Goal: Task Accomplishment & Management: Use online tool/utility

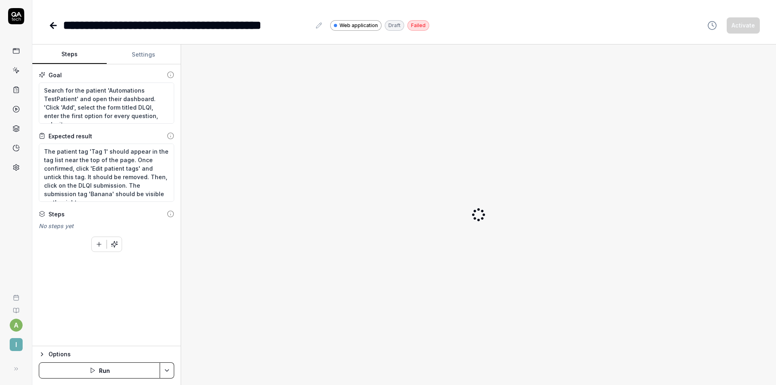
click at [141, 59] on button "Settings" at bounding box center [144, 54] width 74 height 19
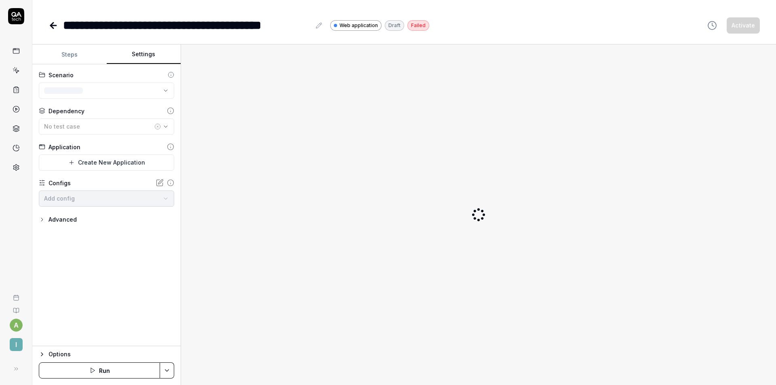
click at [72, 48] on button "Steps" at bounding box center [69, 54] width 74 height 19
type textarea "*"
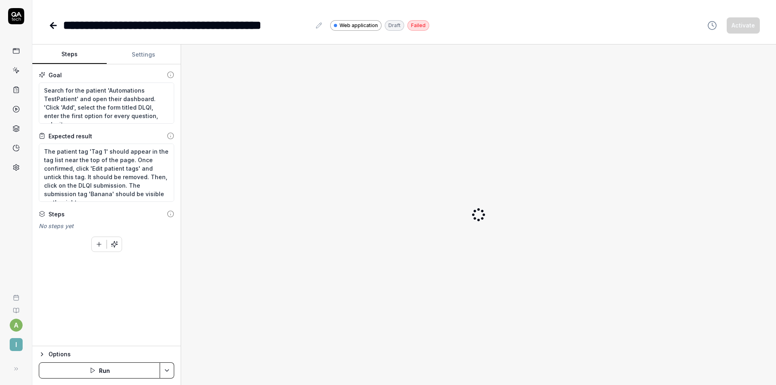
click at [291, 84] on div at bounding box center [479, 214] width 582 height 327
click at [113, 367] on button "Run" at bounding box center [99, 370] width 121 height 16
type textarea "*"
click at [58, 30] on icon at bounding box center [53, 26] width 10 height 10
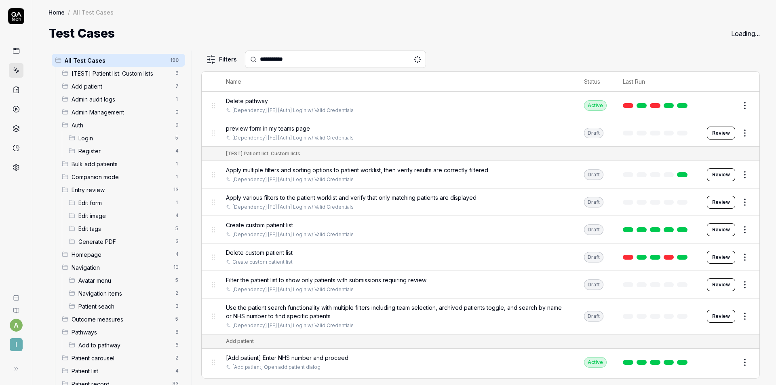
type input "**********"
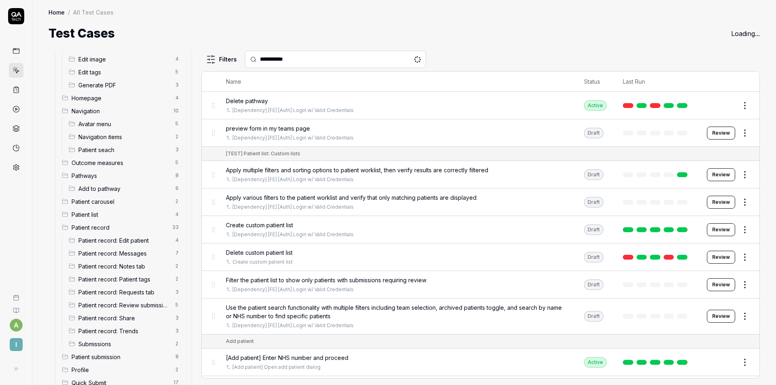
scroll to position [158, 0]
click at [104, 223] on span "Patient record" at bounding box center [120, 225] width 96 height 8
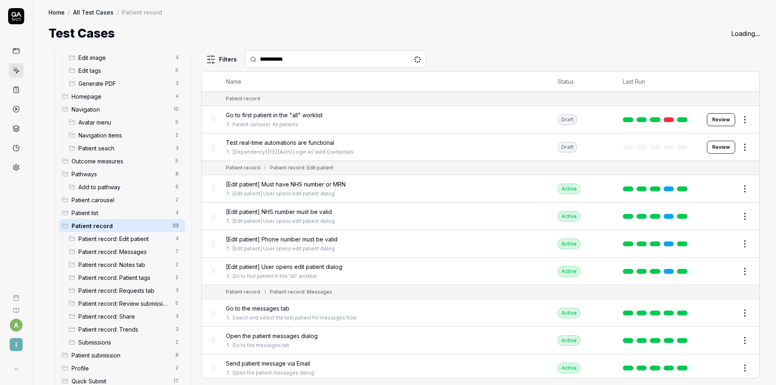
click at [468, 150] on div "[Dependency] [FE] [Auth] Login w/ Valid Credentials" at bounding box center [384, 151] width 316 height 7
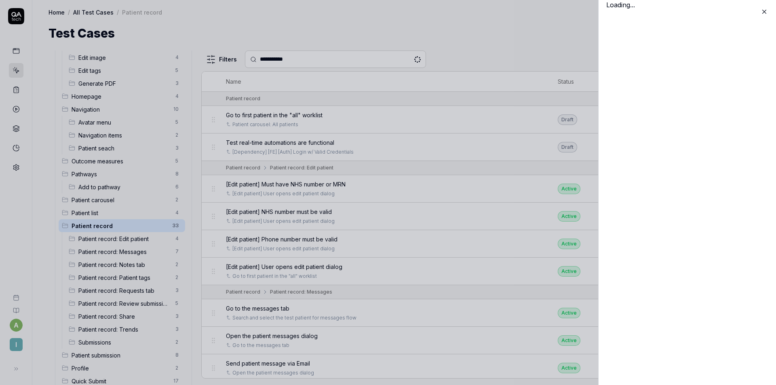
click at [765, 11] on icon at bounding box center [765, 12] width 4 height 4
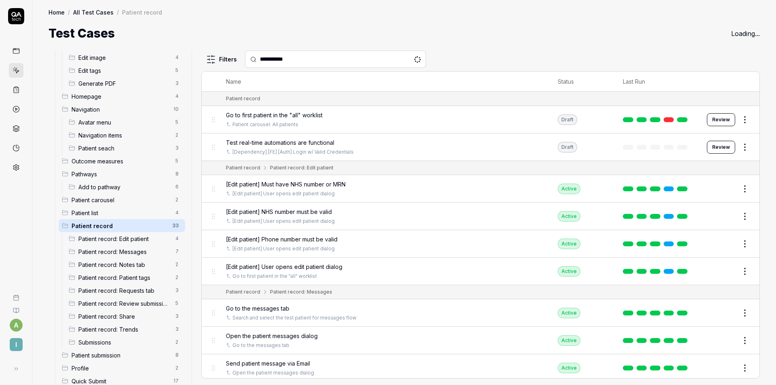
click at [413, 153] on div "[Dependency] [FE] [Auth] Login w/ Valid Credentials" at bounding box center [384, 151] width 316 height 7
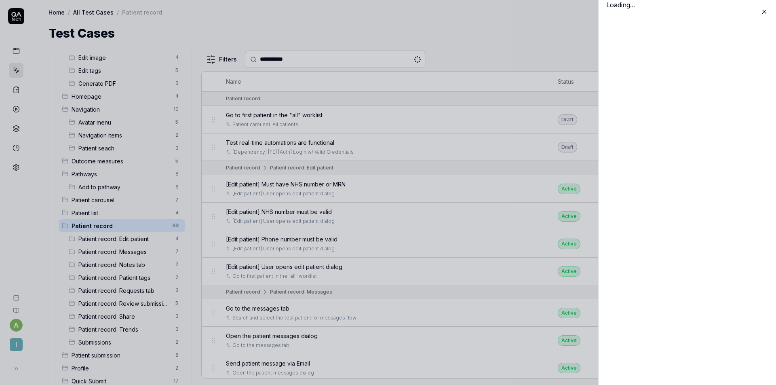
click at [763, 13] on icon at bounding box center [764, 11] width 7 height 7
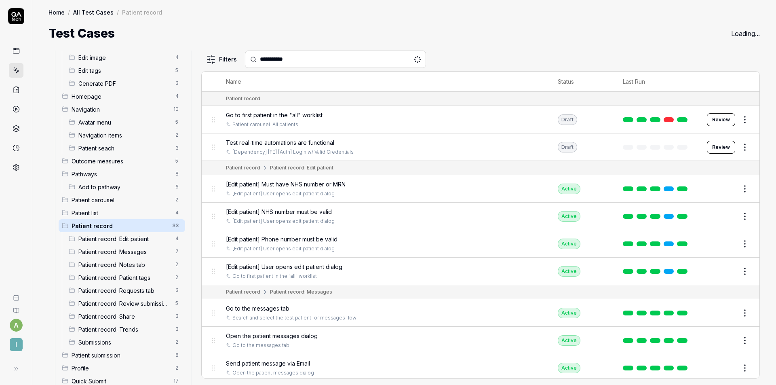
click at [736, 146] on html "a I Home / All Test Cases / Patient record Home / All Test Cases / Patient reco…" at bounding box center [388, 192] width 776 height 385
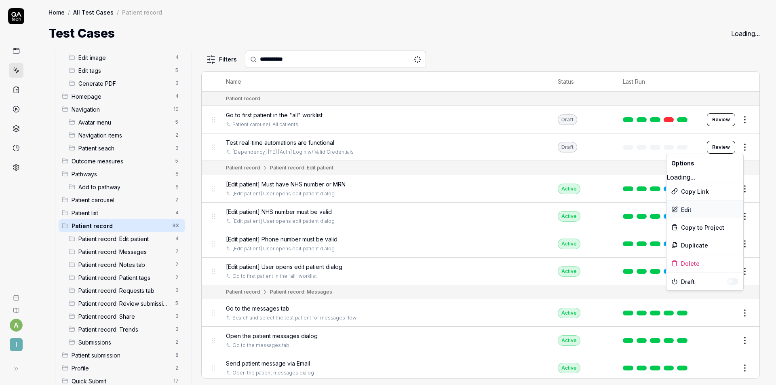
click at [690, 207] on div "Edit" at bounding box center [704, 209] width 77 height 18
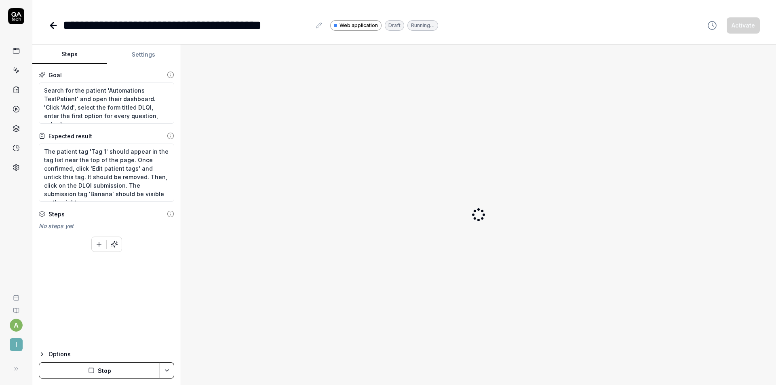
type textarea "*"
